Goal: Information Seeking & Learning: Find specific fact

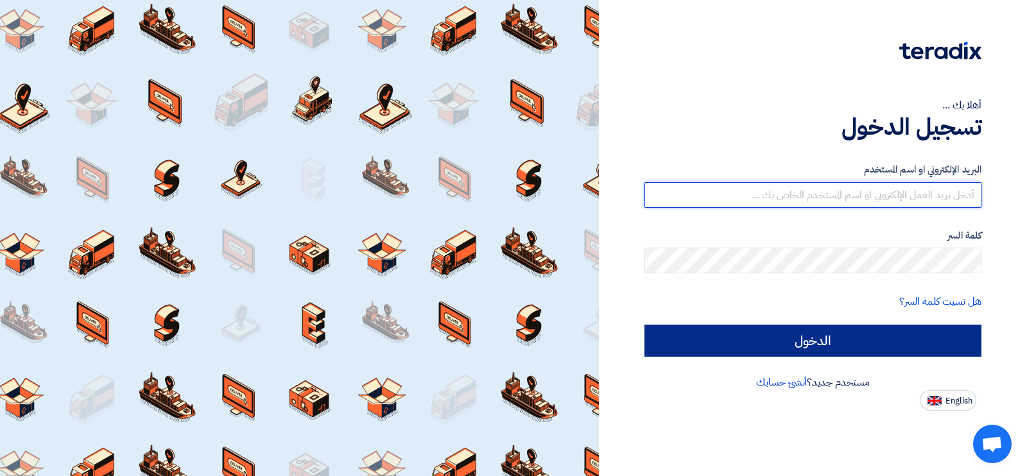
type input "[EMAIL_ADDRESS][DOMAIN_NAME]"
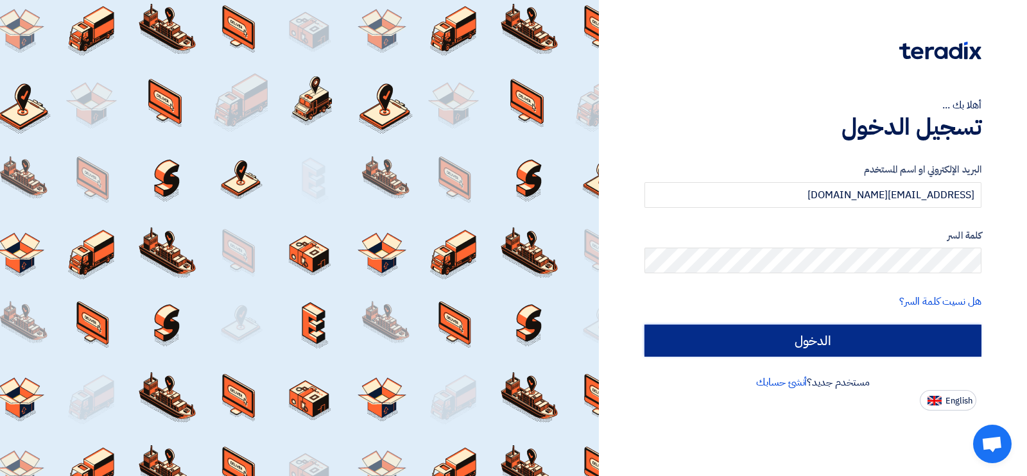
click at [822, 338] on input "الدخول" at bounding box center [812, 341] width 337 height 32
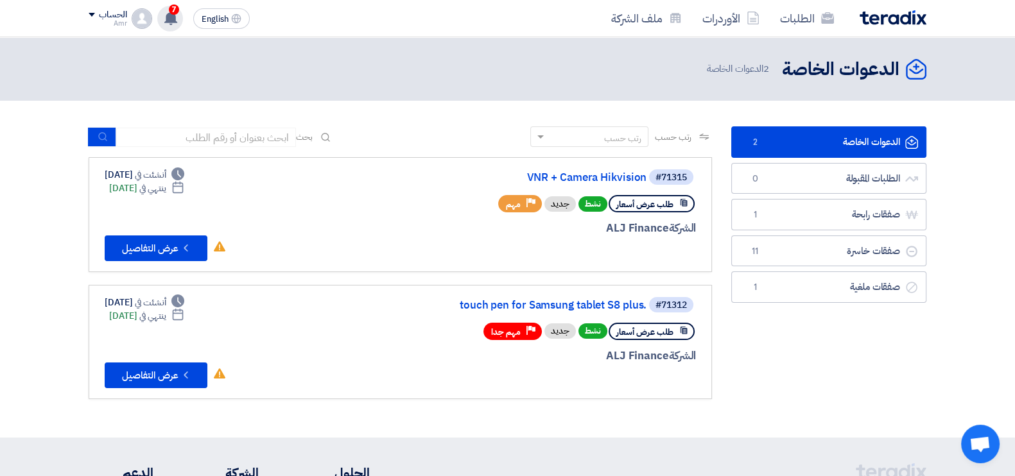
click at [175, 7] on span "7" at bounding box center [174, 9] width 10 height 10
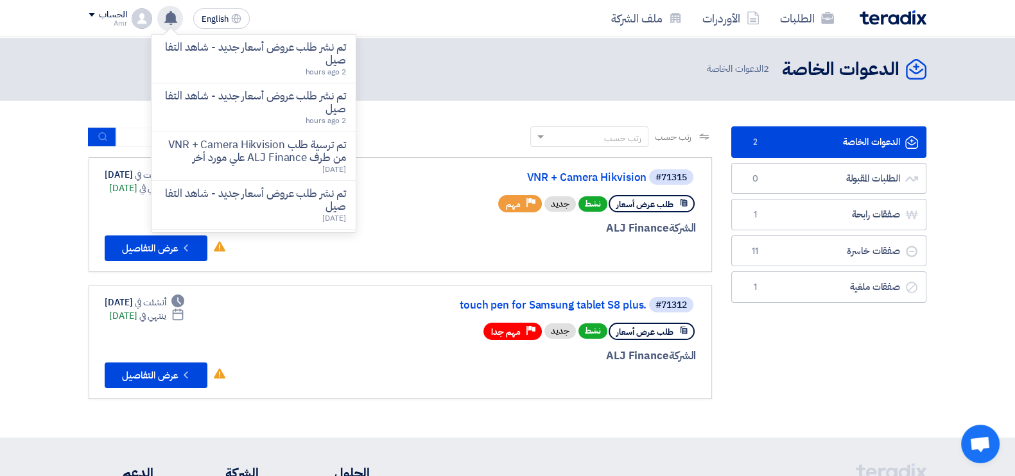
click at [883, 333] on div "الدعوات الخاصة الدعوات الخاصة 2 الطلبات المقبولة الطلبات المقبولة 0 صفقات رابحة…" at bounding box center [829, 269] width 214 height 286
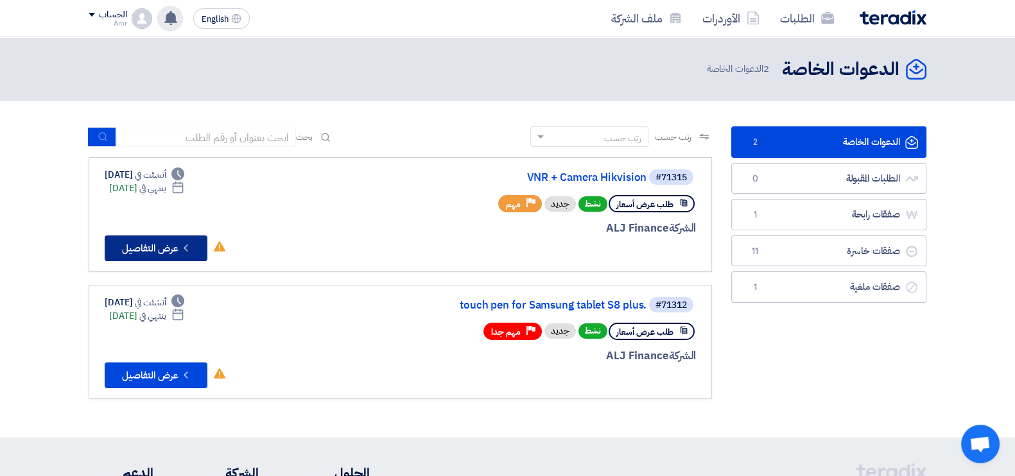
click at [171, 249] on button "Check details عرض التفاصيل" at bounding box center [156, 249] width 103 height 26
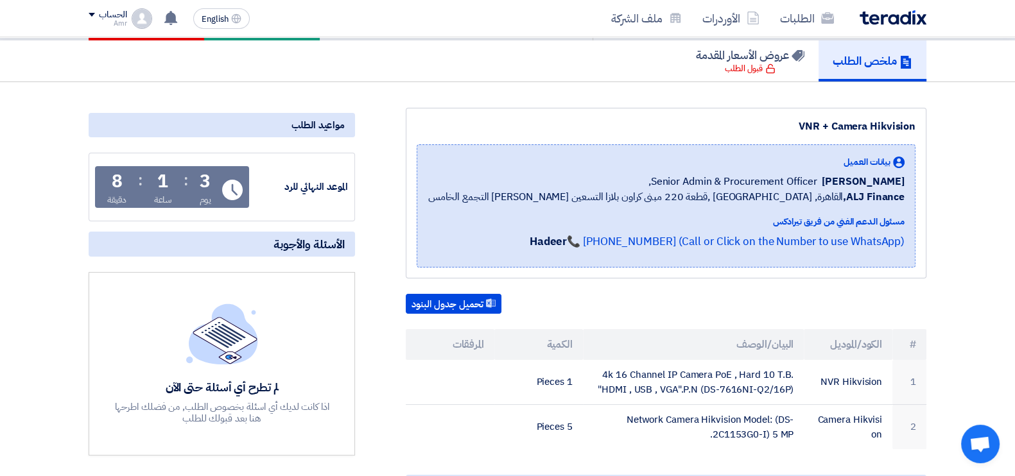
scroll to position [241, 0]
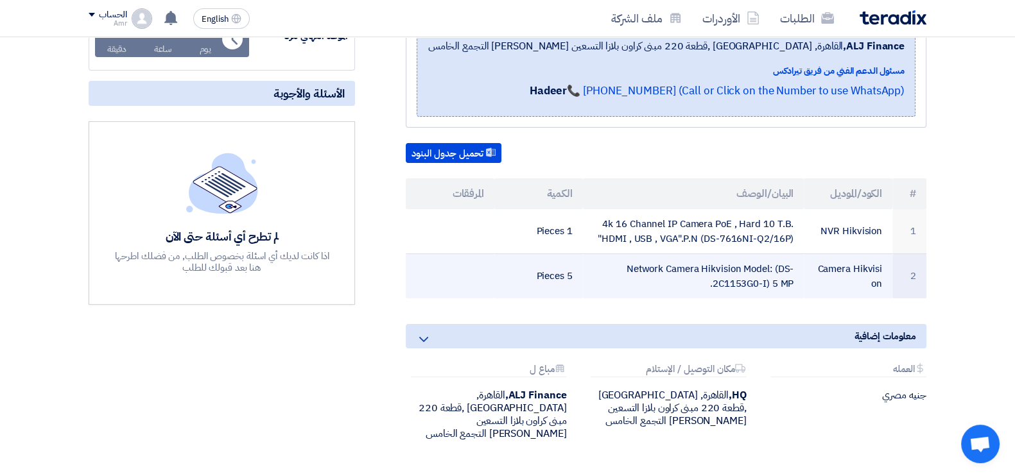
click at [732, 266] on td "Network Camera Hikvision Model: (DS-2C1153G0-I) 5 MP." at bounding box center [693, 276] width 221 height 45
click at [729, 267] on td "Network Camera Hikvision Model: (DS-2C1153G0-I) 5 MP." at bounding box center [693, 276] width 221 height 45
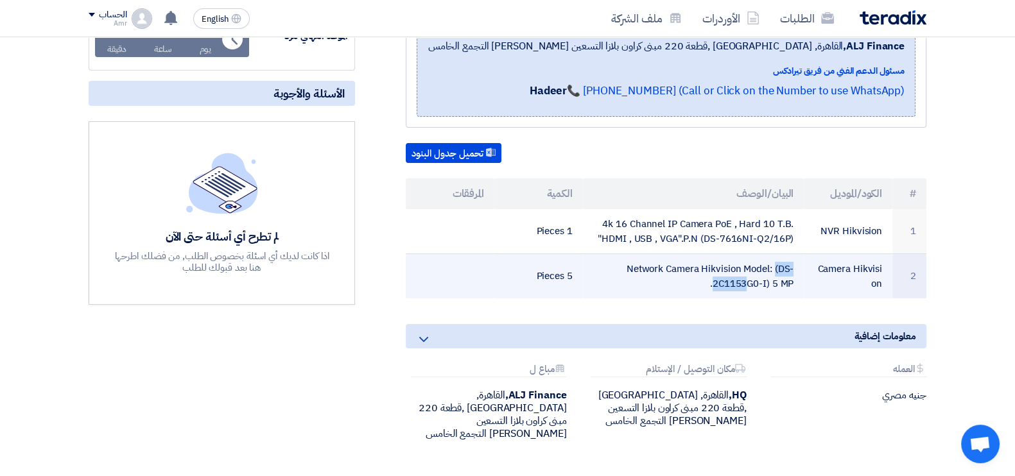
click at [729, 267] on td "Network Camera Hikvision Model: (DS-2C1153G0-I) 5 MP." at bounding box center [693, 276] width 221 height 45
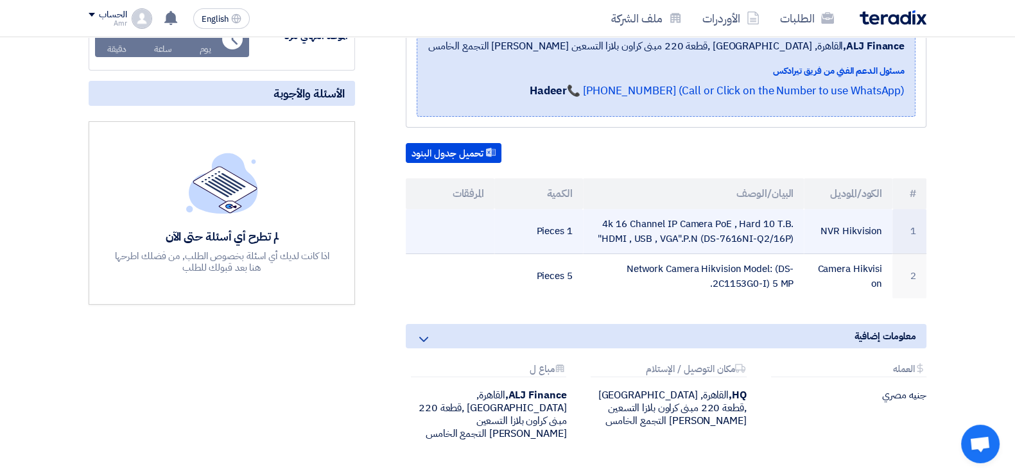
click at [735, 243] on td "4k 16 Channel IP Camera PoE , Hard 10 T.B. "HDMI , USB , VGA".P.N (DS-7616NI-Q2…" at bounding box center [693, 231] width 221 height 45
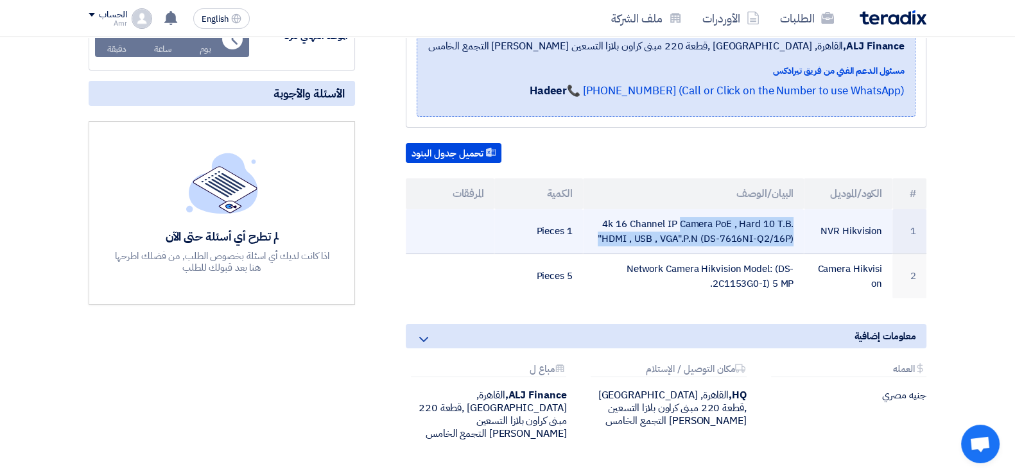
click at [735, 243] on td "4k 16 Channel IP Camera PoE , Hard 10 T.B. "HDMI , USB , VGA".P.N (DS-7616NI-Q2…" at bounding box center [693, 231] width 221 height 45
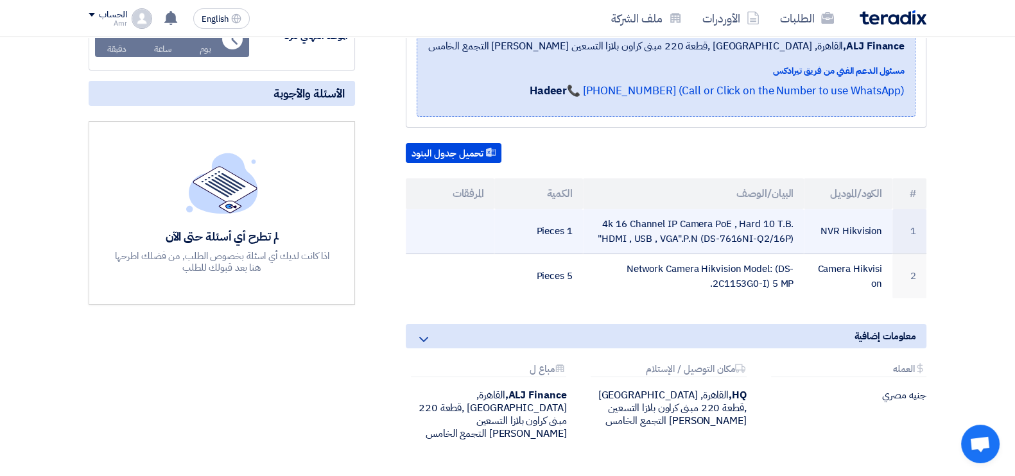
click at [735, 243] on td "4k 16 Channel IP Camera PoE , Hard 10 T.B. "HDMI , USB , VGA".P.N (DS-7616NI-Q2…" at bounding box center [693, 231] width 221 height 45
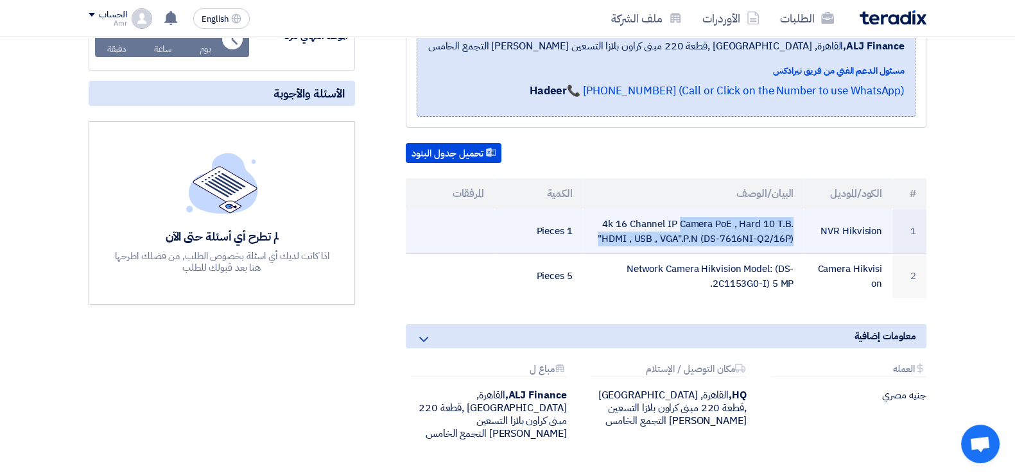
click at [735, 243] on td "4k 16 Channel IP Camera PoE , Hard 10 T.B. "HDMI , USB , VGA".P.N (DS-7616NI-Q2…" at bounding box center [693, 231] width 221 height 45
click at [735, 239] on td "4k 16 Channel IP Camera PoE , Hard 10 T.B. "HDMI , USB , VGA".P.N (DS-7616NI-Q2…" at bounding box center [693, 231] width 221 height 45
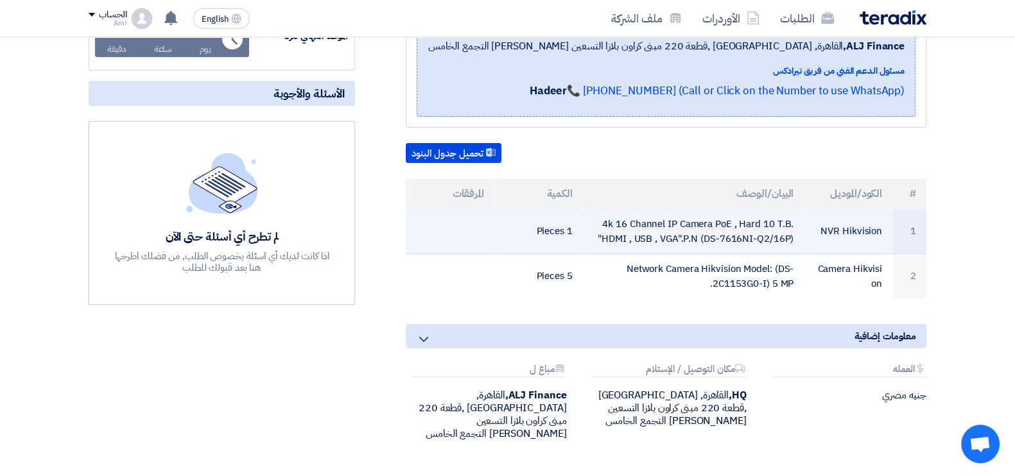
click at [734, 240] on td "4k 16 Channel IP Camera PoE , Hard 10 T.B. "HDMI , USB , VGA".P.N (DS-7616NI-Q2…" at bounding box center [693, 231] width 221 height 45
click at [732, 239] on td "4k 16 Channel IP Camera PoE , Hard 10 T.B. "HDMI , USB , VGA".P.N (DS-7616NI-Q2…" at bounding box center [693, 231] width 221 height 45
click at [733, 241] on td "4k 16 Channel IP Camera PoE , Hard 10 T.B. "HDMI , USB , VGA".P.N (DS-7616NI-Q2…" at bounding box center [693, 231] width 221 height 45
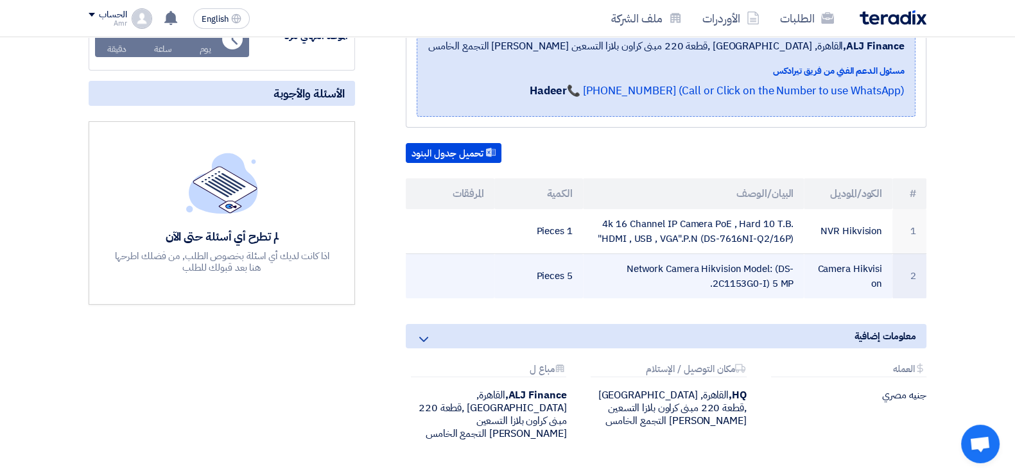
click at [736, 285] on td "Network Camera Hikvision Model: (DS-2C1153G0-I) 5 MP." at bounding box center [693, 276] width 221 height 45
click at [735, 285] on td "Network Camera Hikvision Model: (DS-2C1153G0-I) 5 MP." at bounding box center [693, 276] width 221 height 45
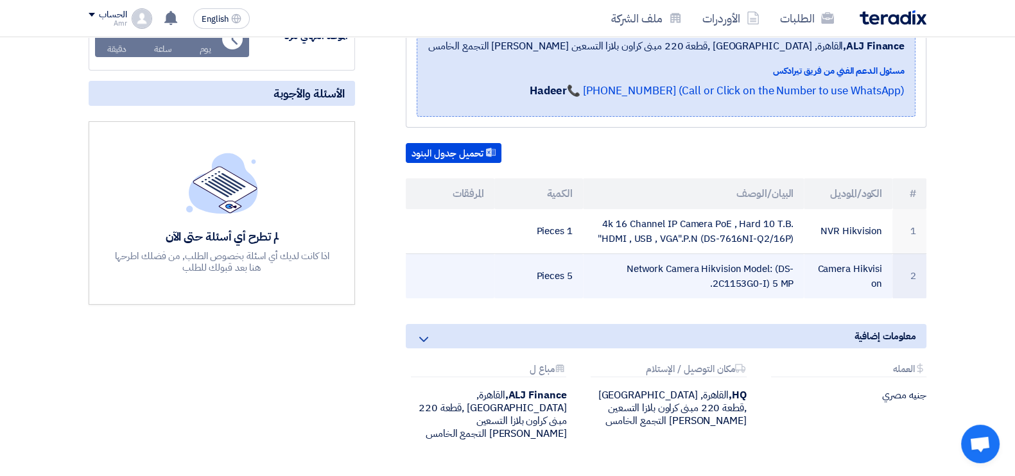
click at [735, 285] on td "Network Camera Hikvision Model: (DS-2C1153G0-I) 5 MP." at bounding box center [693, 276] width 221 height 45
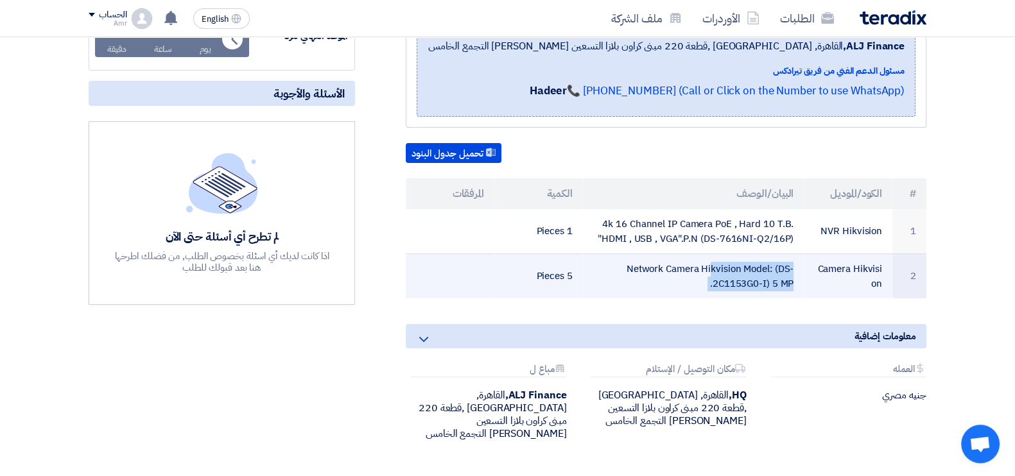
click at [735, 285] on td "Network Camera Hikvision Model: (DS-2C1153G0-I) 5 MP." at bounding box center [693, 276] width 221 height 45
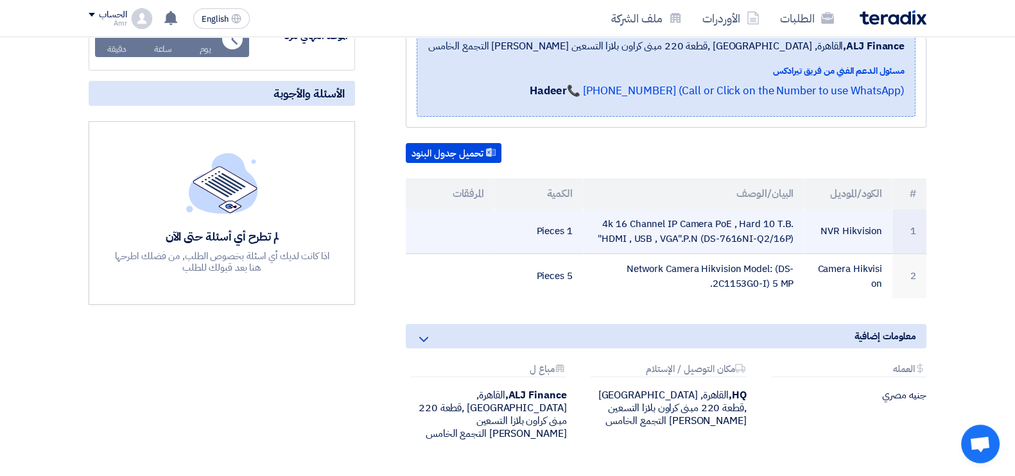
click at [716, 230] on td "4k 16 Channel IP Camera PoE , Hard 10 T.B. "HDMI , USB , VGA".P.N (DS-7616NI-Q2…" at bounding box center [693, 231] width 221 height 45
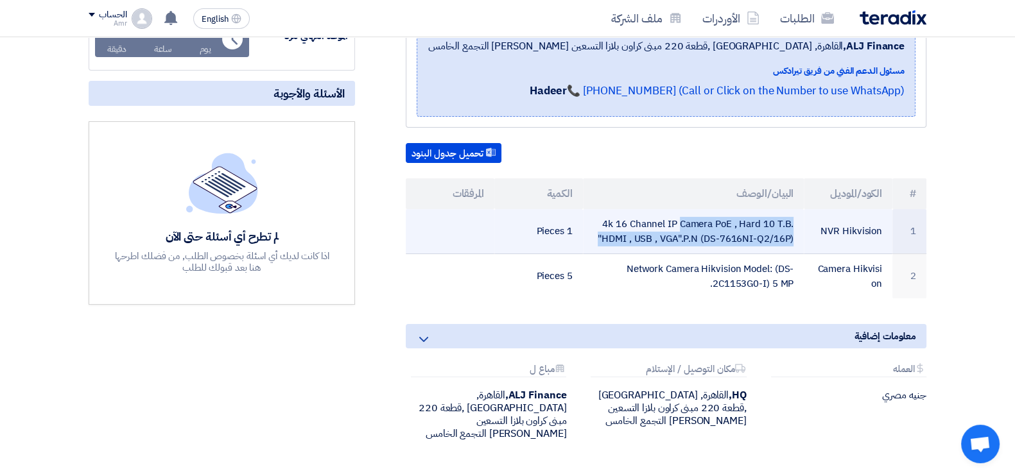
click at [716, 230] on td "4k 16 Channel IP Camera PoE , Hard 10 T.B. "HDMI , USB , VGA".P.N (DS-7616NI-Q2…" at bounding box center [693, 231] width 221 height 45
copy tr "4k 16 Channel IP Camera PoE , Hard 10 T.B. "HDMI , USB , VGA".P.N (DS-7616NI-Q2…"
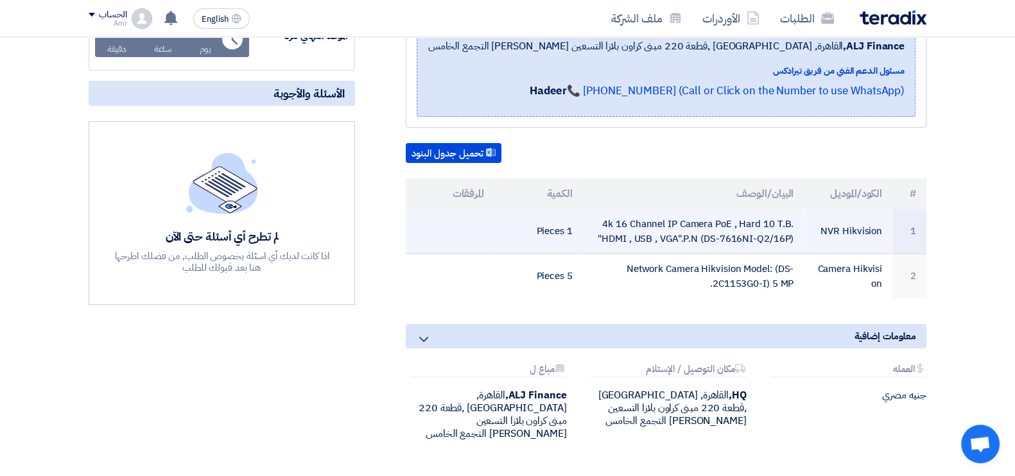
click at [863, 234] on td "NVR Hikvision" at bounding box center [848, 231] width 89 height 45
copy tr "NVR Hikvision"
click at [867, 235] on td "NVR Hikvision" at bounding box center [848, 231] width 89 height 45
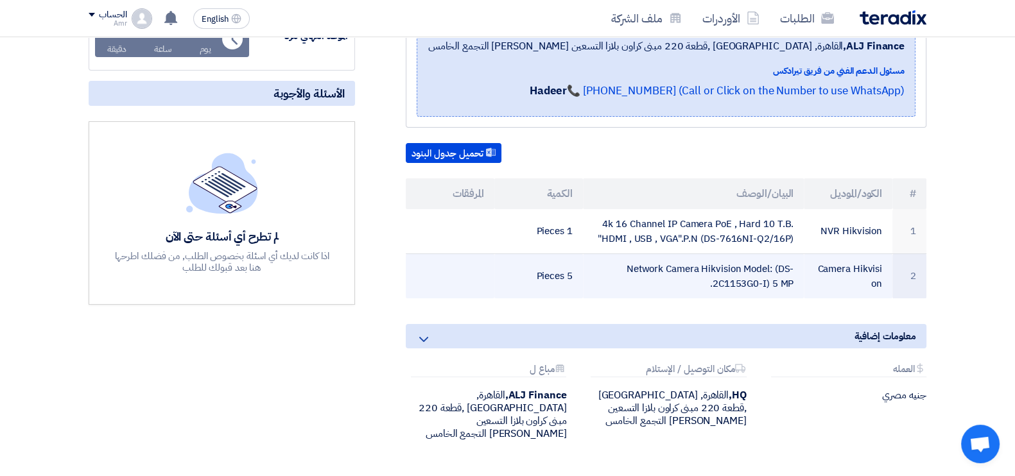
click at [837, 266] on td "Camera Hikvision" at bounding box center [848, 276] width 89 height 45
copy tr "Camera Hikvision"
click at [840, 266] on td "Camera Hikvision" at bounding box center [848, 276] width 89 height 45
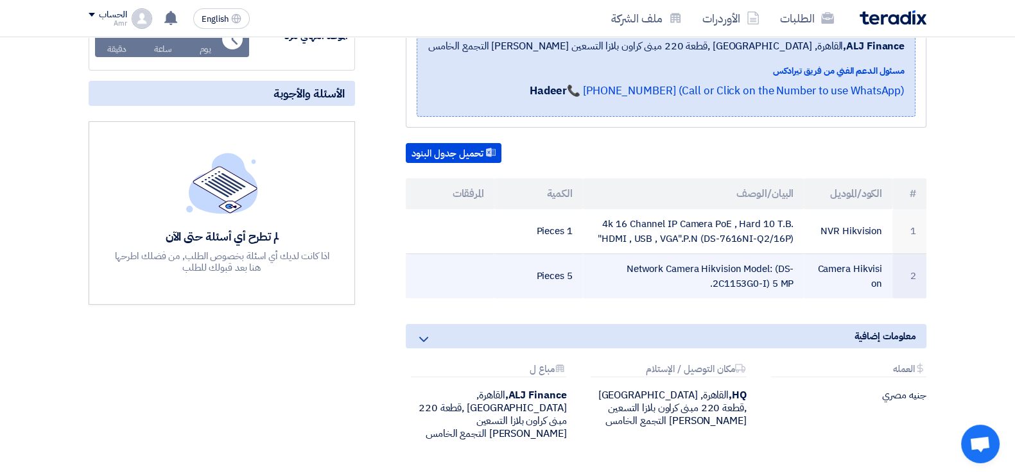
click at [731, 270] on td "Network Camera Hikvision Model: (DS-2C1153G0-I) 5 MP." at bounding box center [693, 276] width 221 height 45
copy tr "Network Camera Hikvision Model: (DS-2C1153G0-I) 5 MP."
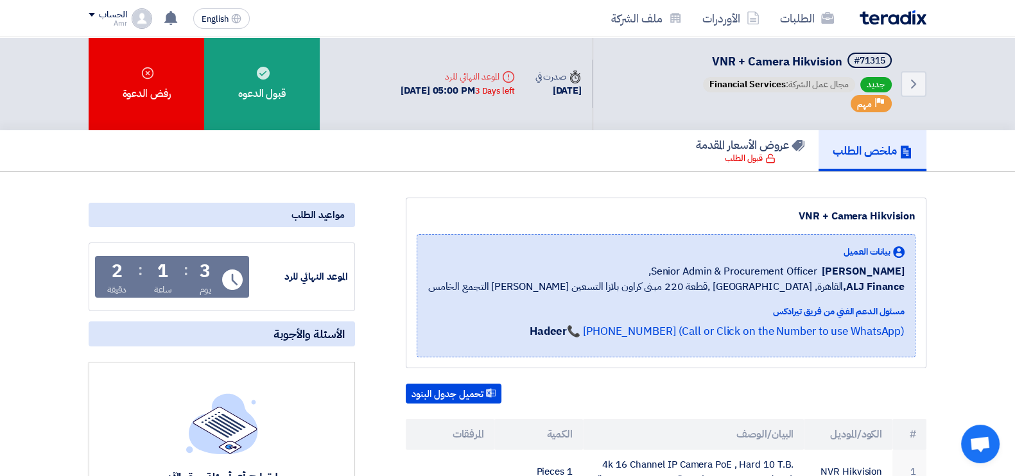
scroll to position [416, 0]
